Goal: Transaction & Acquisition: Book appointment/travel/reservation

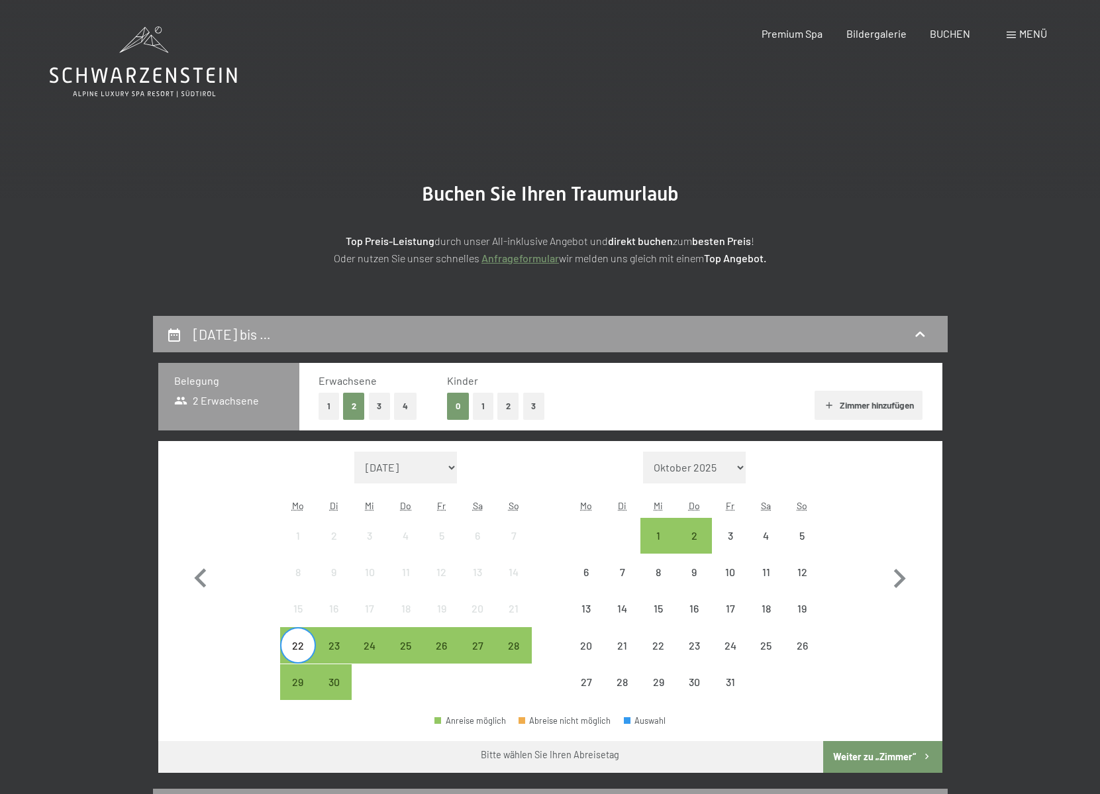
click at [400, 640] on div "25" at bounding box center [405, 656] width 33 height 33
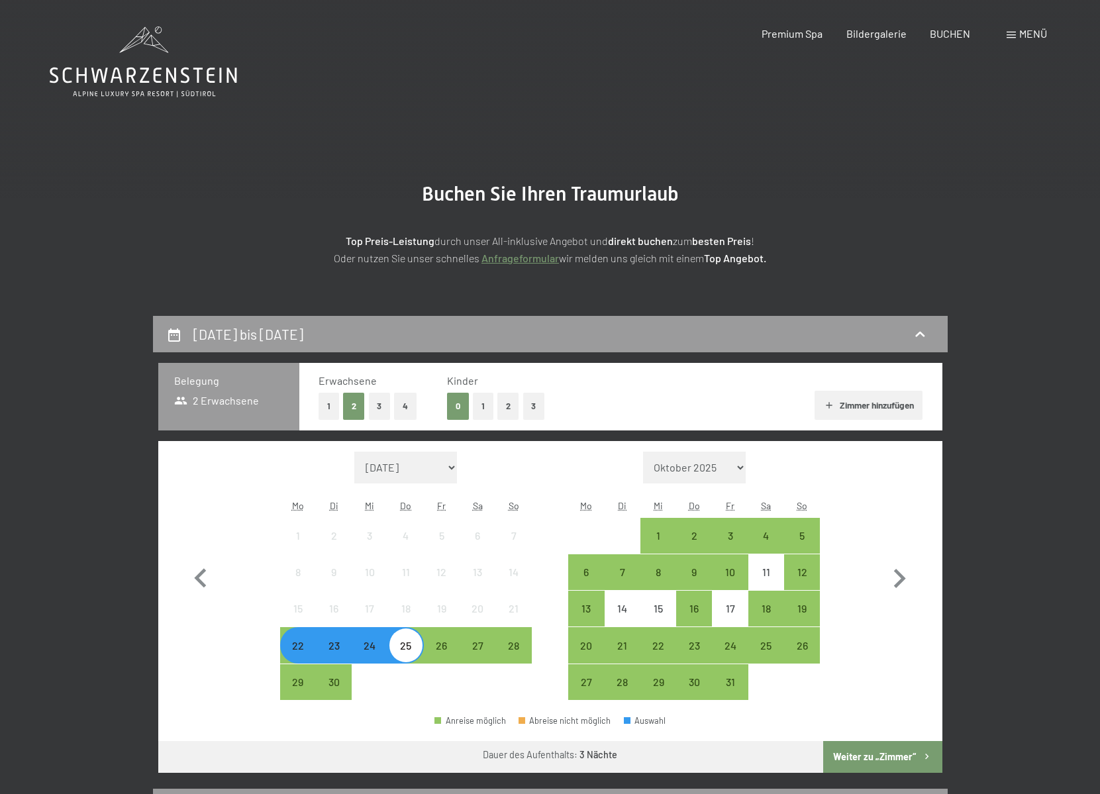
click at [871, 756] on button "Weiter zu „Zimmer“" at bounding box center [882, 757] width 119 height 32
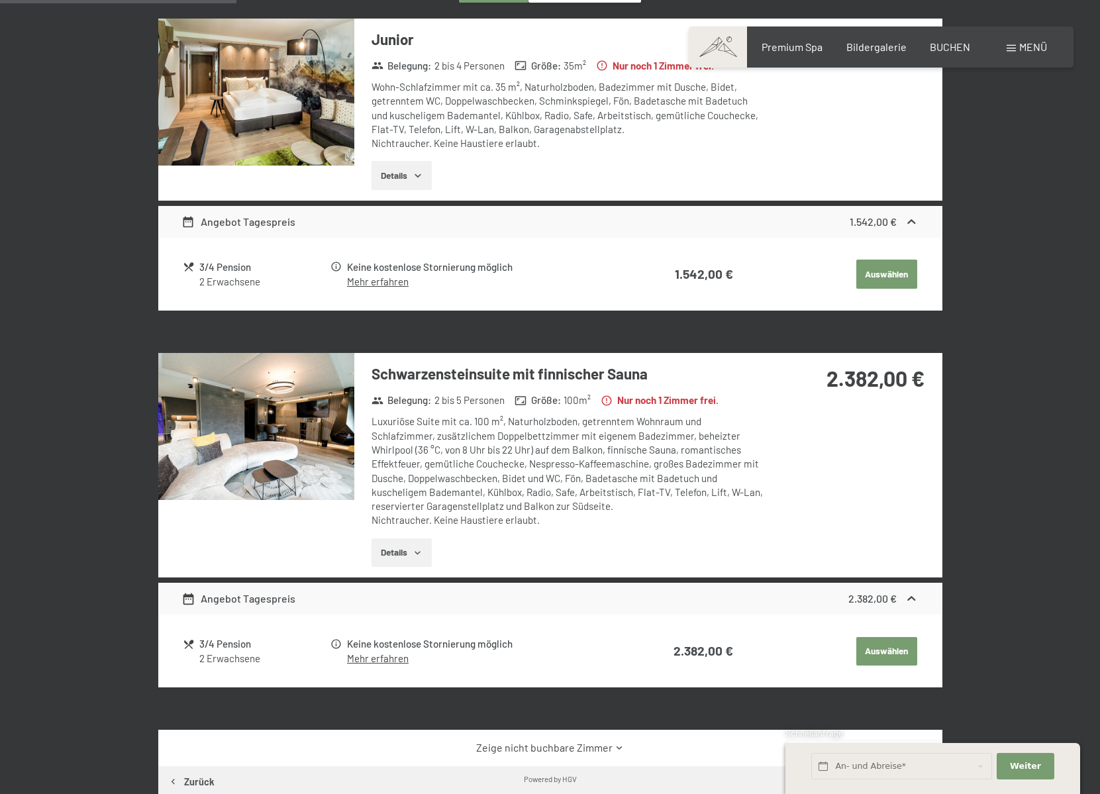
scroll to position [183, 0]
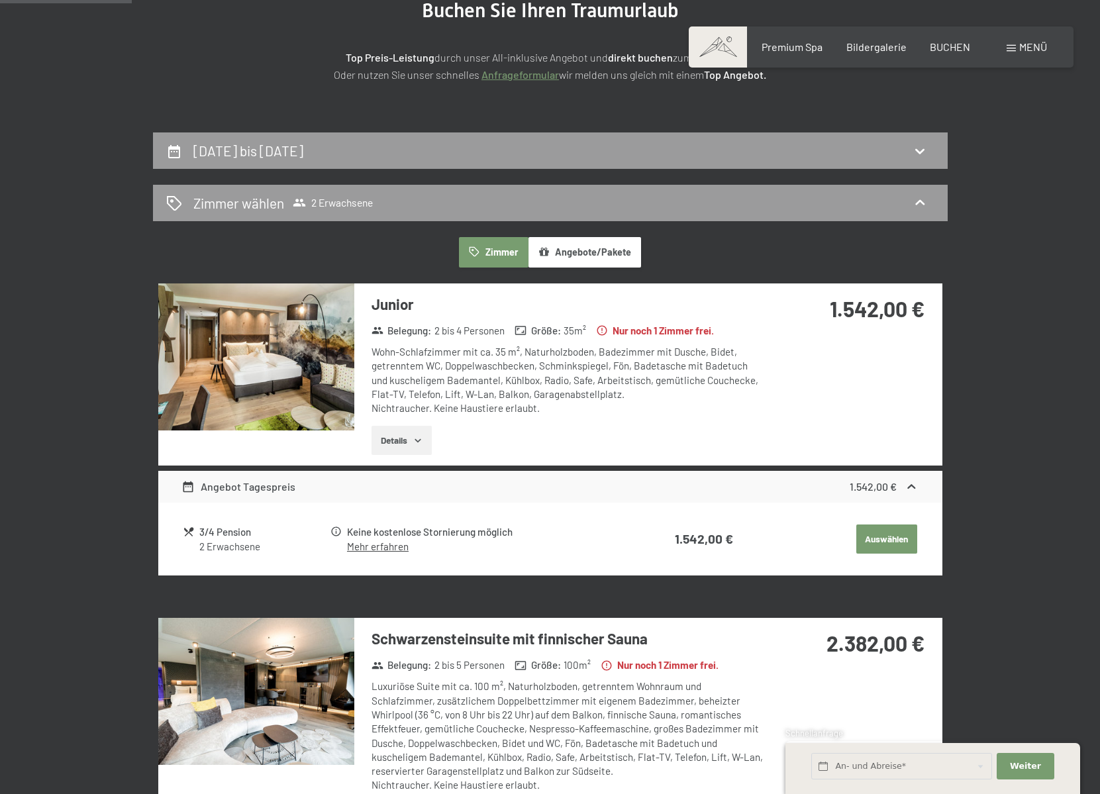
click at [881, 534] on button "Auswählen" at bounding box center [886, 538] width 61 height 29
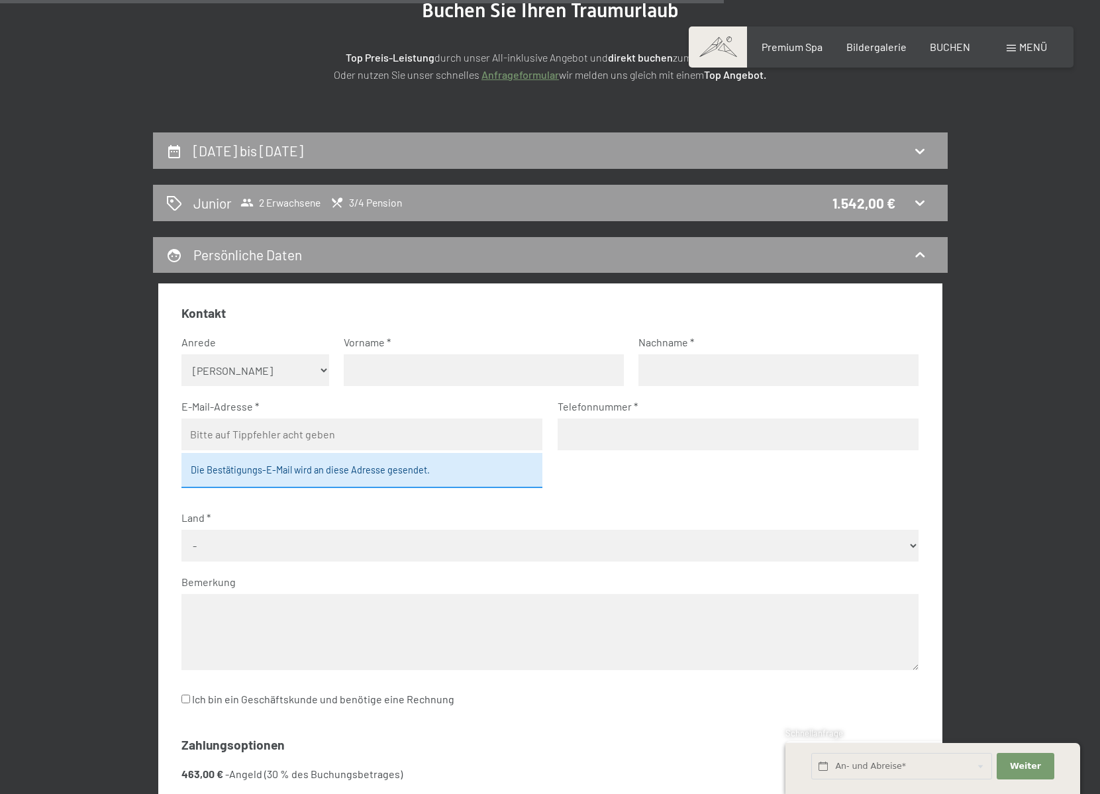
scroll to position [316, 0]
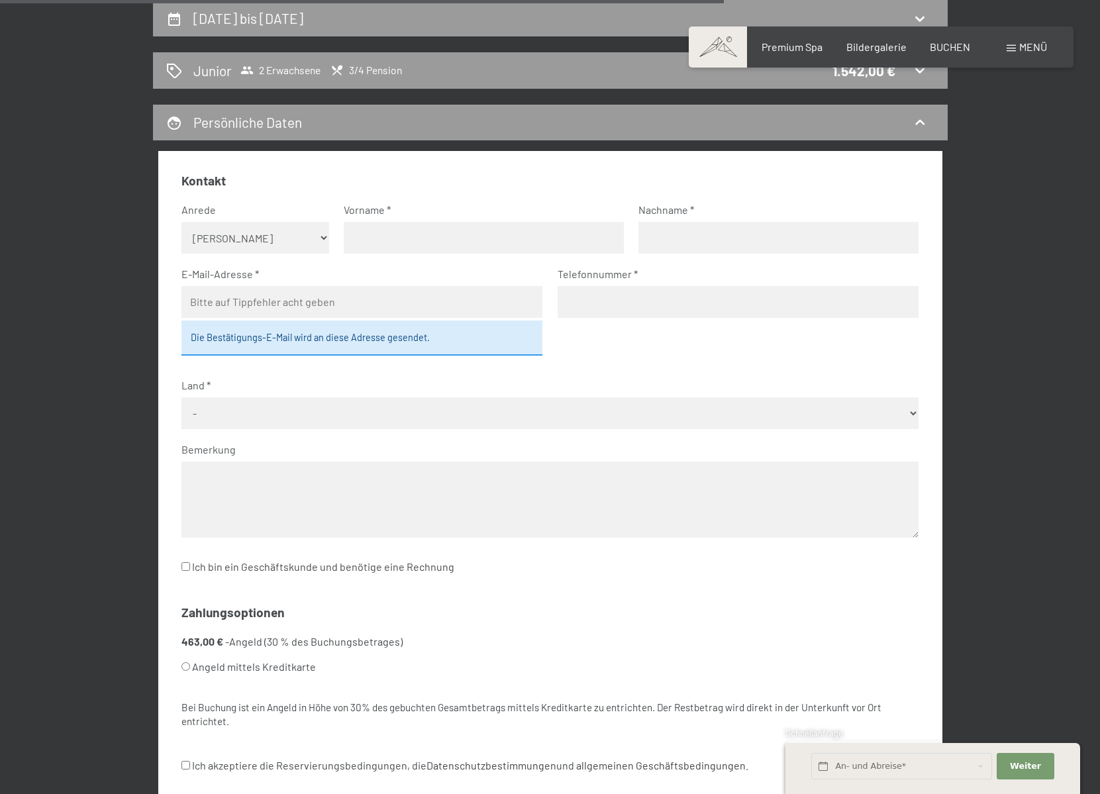
click at [311, 234] on select "Keine Angabe Frau [PERSON_NAME]" at bounding box center [255, 238] width 148 height 32
select select "f"
click at [181, 222] on select "Keine Angabe Frau [PERSON_NAME]" at bounding box center [255, 238] width 148 height 32
click at [385, 240] on input "text" at bounding box center [484, 238] width 280 height 32
type input "[PERSON_NAME]"
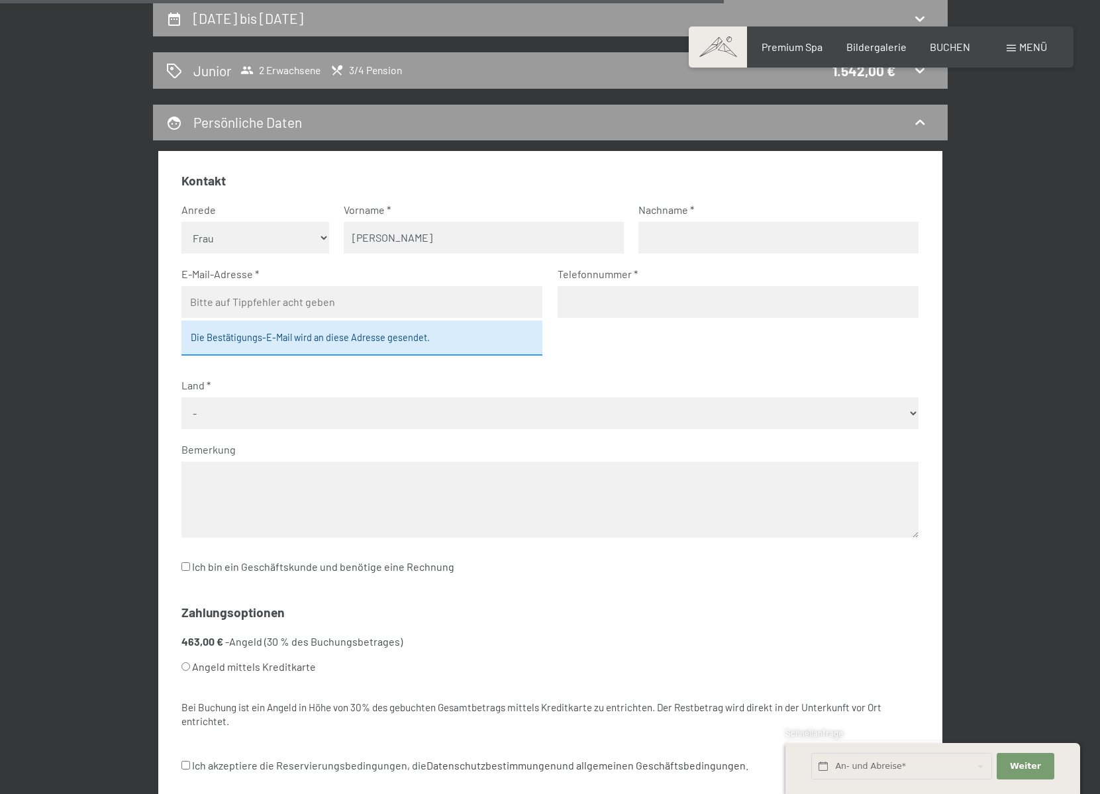
type input "Zemmer"
type input "[EMAIL_ADDRESS][DOMAIN_NAME]"
type input "3385091872"
select select "ITA"
click at [563, 301] on input "3385091872" at bounding box center [738, 302] width 361 height 32
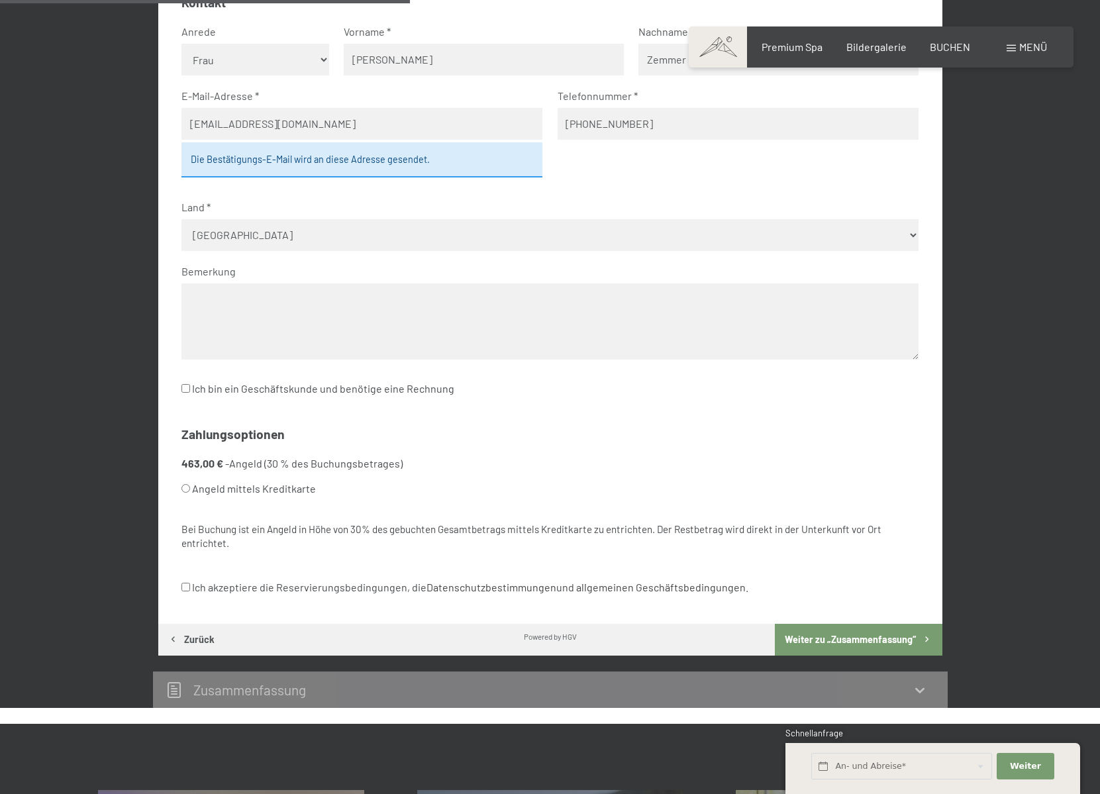
scroll to position [514, 0]
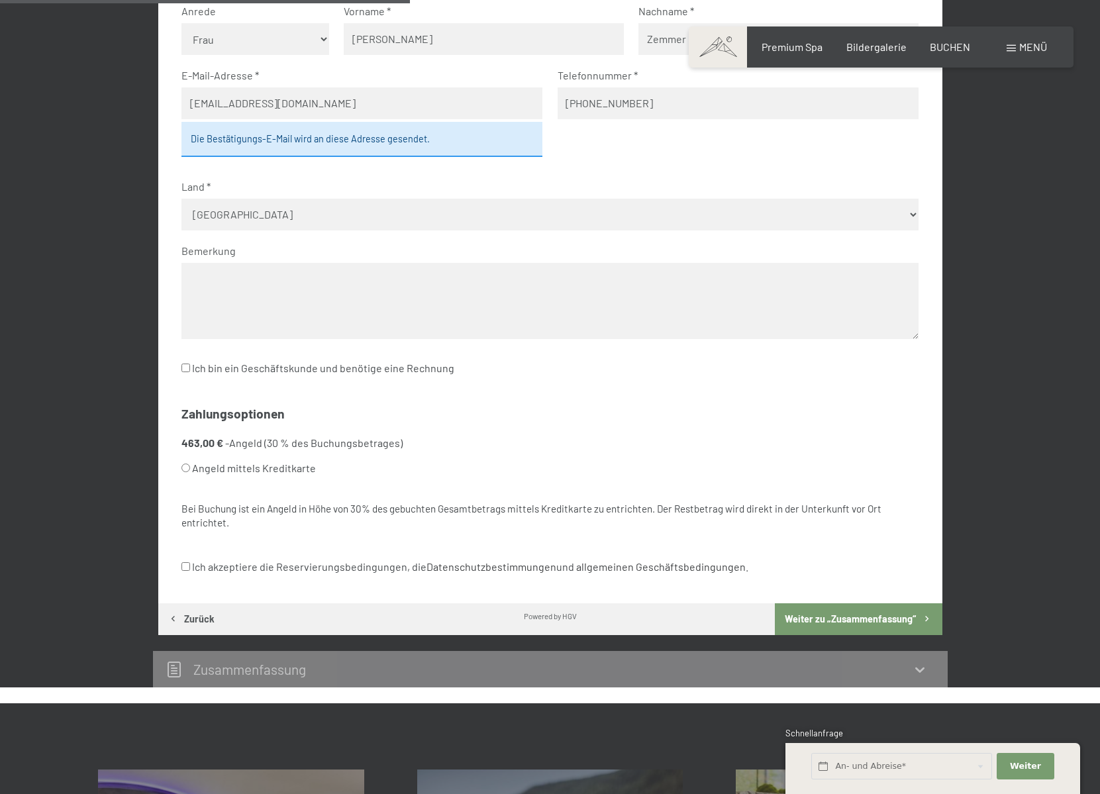
type input "[PHONE_NUMBER]"
click at [185, 470] on input "Angeld mittels Kreditkarte" at bounding box center [185, 467] width 9 height 9
radio input "true"
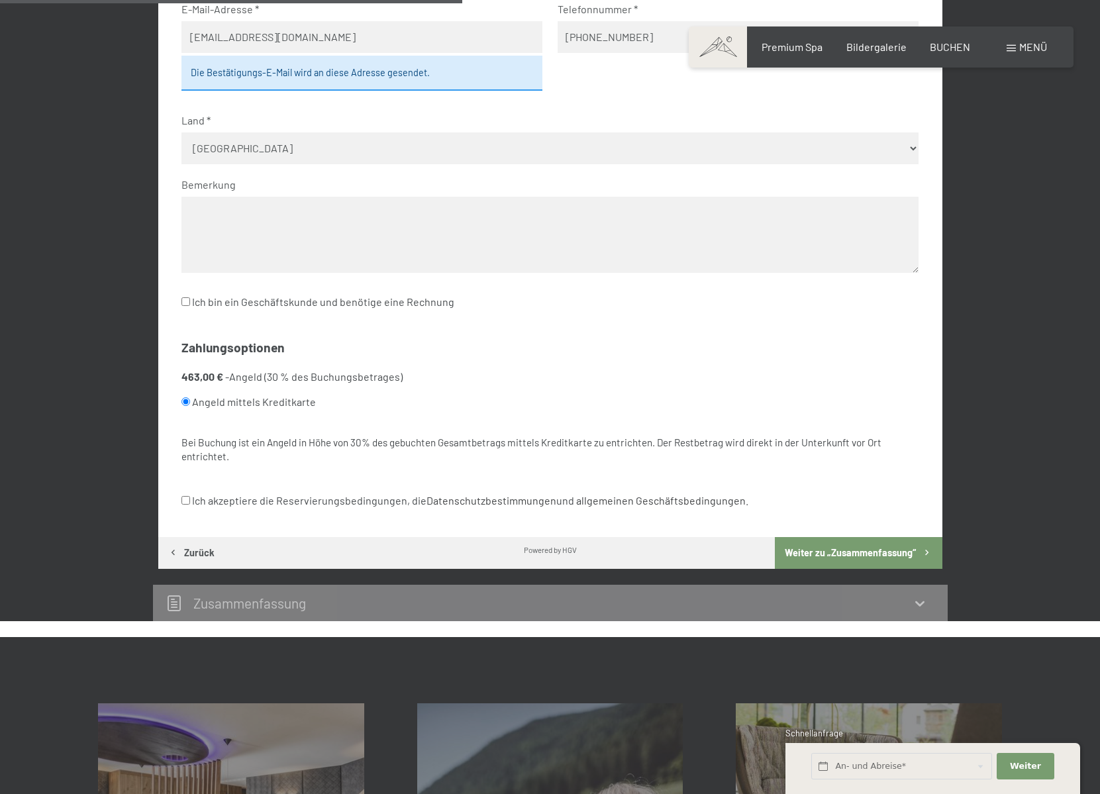
click at [184, 497] on input "Ich akzeptiere die Reservierungsbedingungen, die Datenschutzbestimmungen und al…" at bounding box center [185, 500] width 9 height 9
checkbox input "true"
click at [830, 546] on button "Weiter zu „Zusammen­fassung“" at bounding box center [858, 553] width 167 height 32
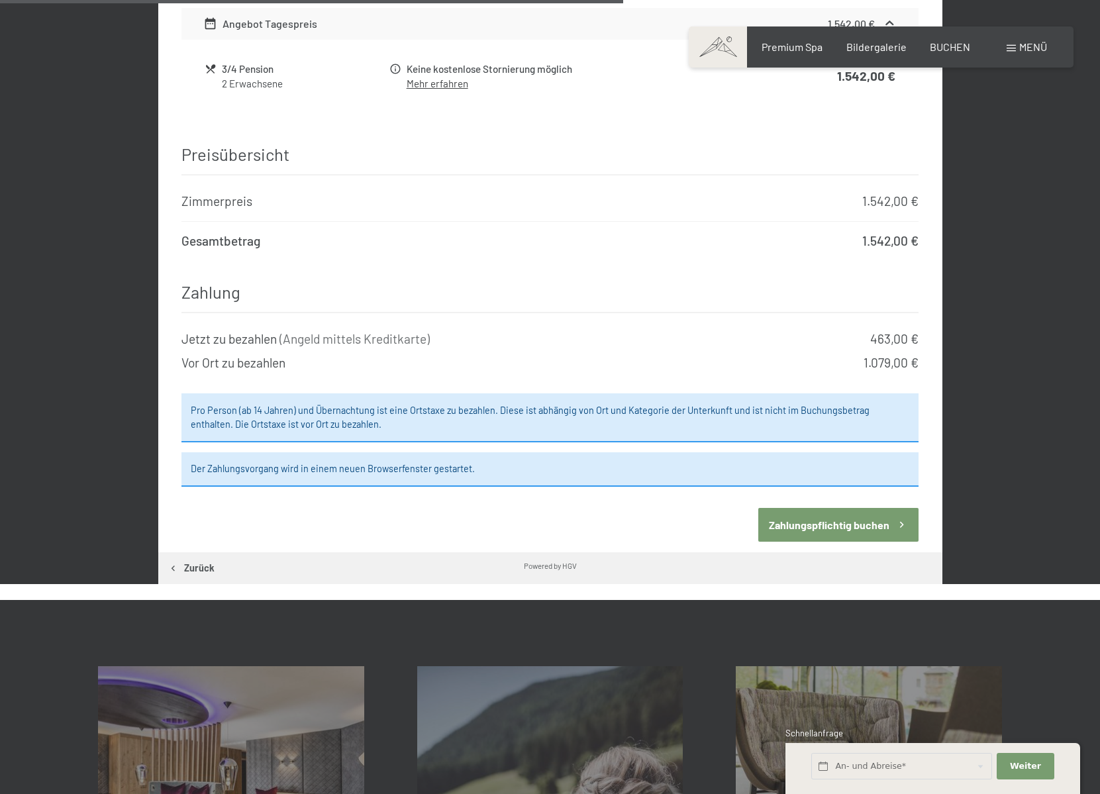
scroll to position [978, 0]
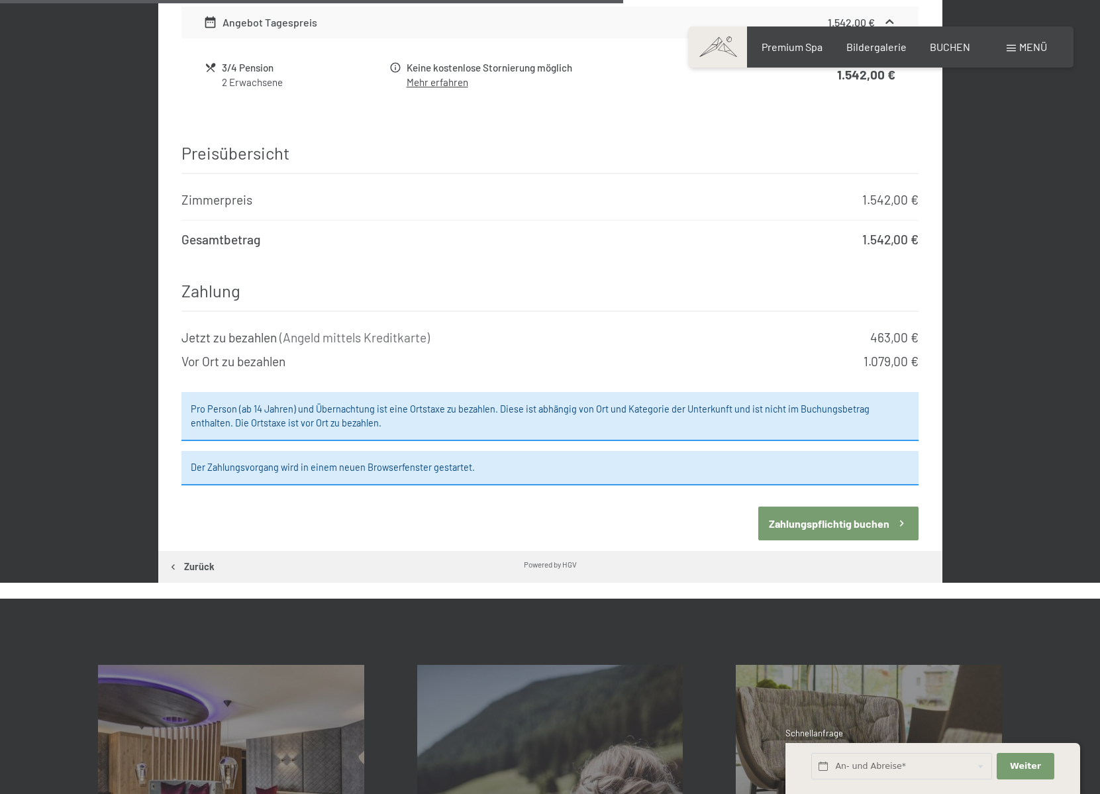
click at [842, 507] on button "Zahlungspflichtig buchen" at bounding box center [838, 524] width 160 height 34
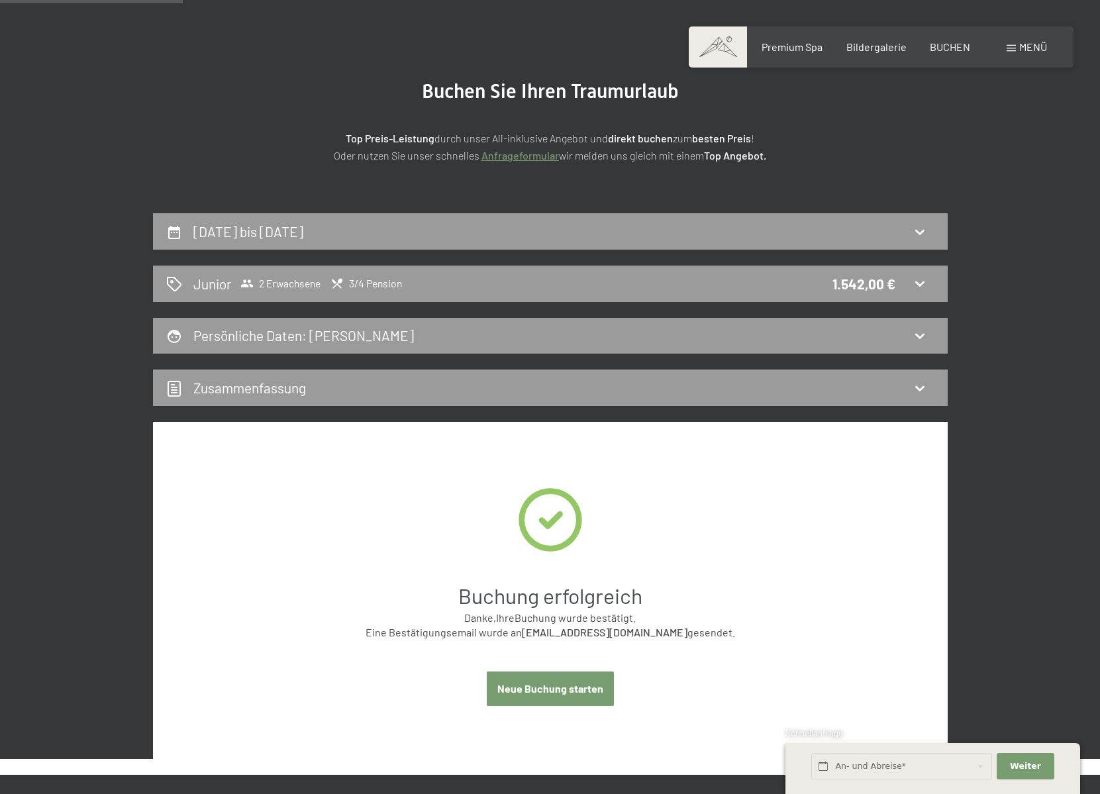
scroll to position [51, 0]
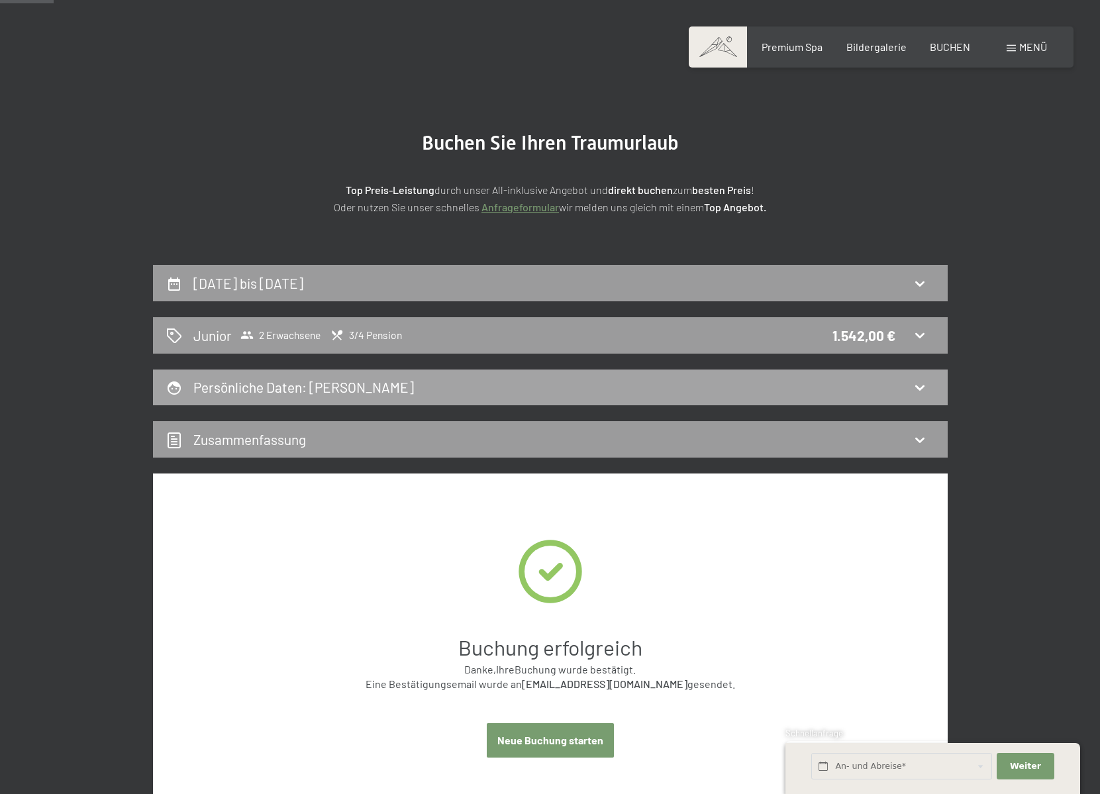
click at [788, 376] on div "Persönliche Daten : [PERSON_NAME]" at bounding box center [550, 387] width 795 height 36
select select "f"
select select "ITA"
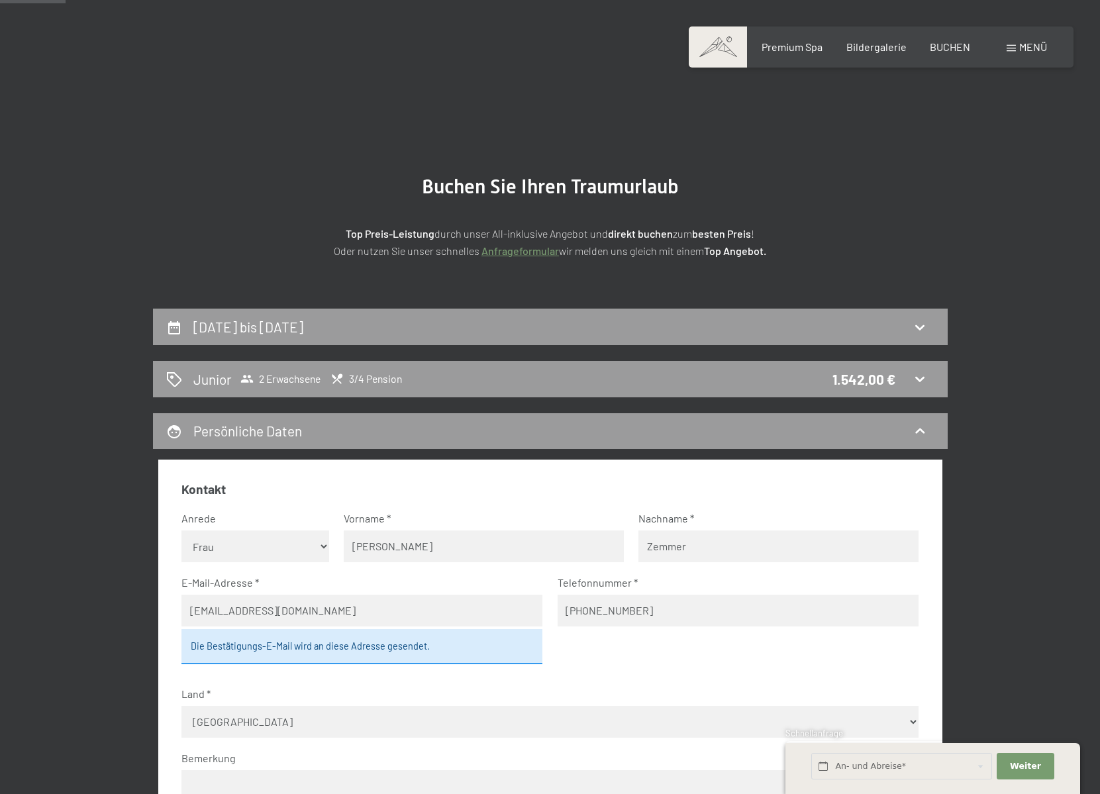
scroll to position [0, 0]
